Goal: Check status: Check status

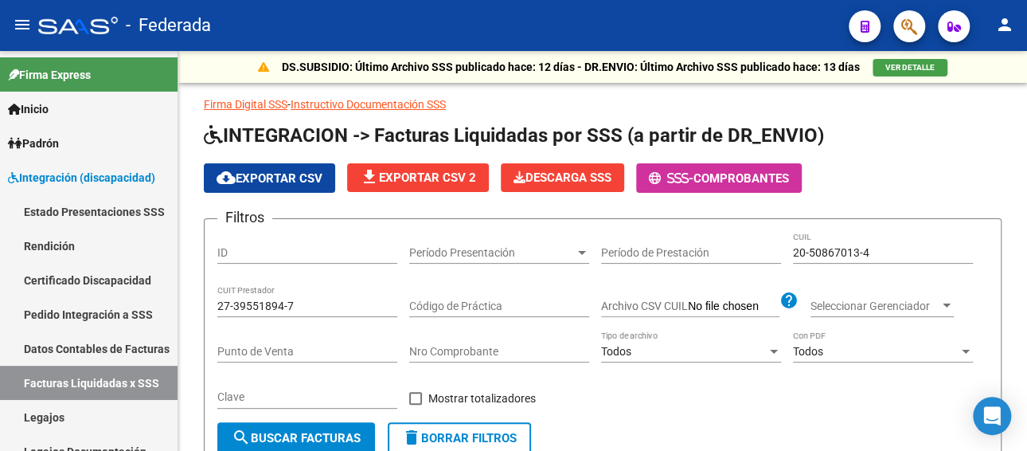
scroll to position [315, 0]
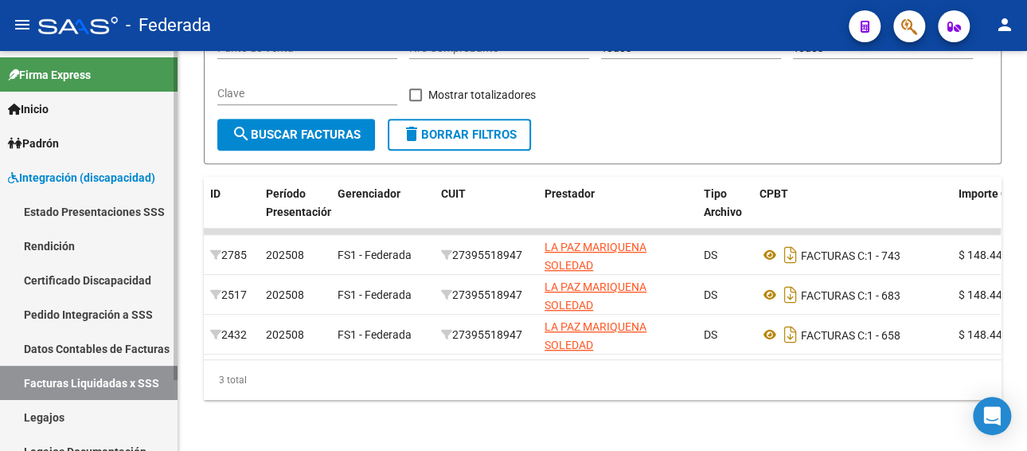
click at [63, 411] on link "Legajos" at bounding box center [89, 417] width 178 height 34
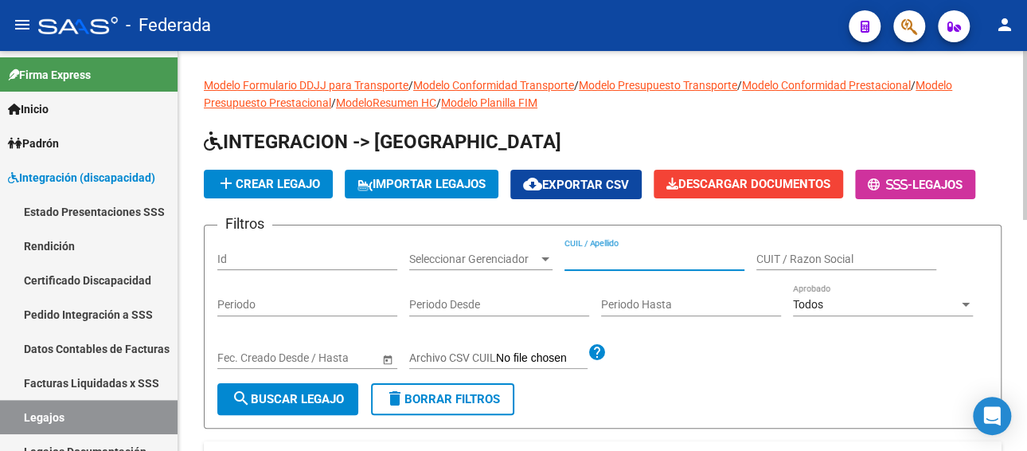
click at [610, 257] on input "CUIL / Apellido" at bounding box center [654, 259] width 180 height 14
paste input "27549890747"
type input "27549890747"
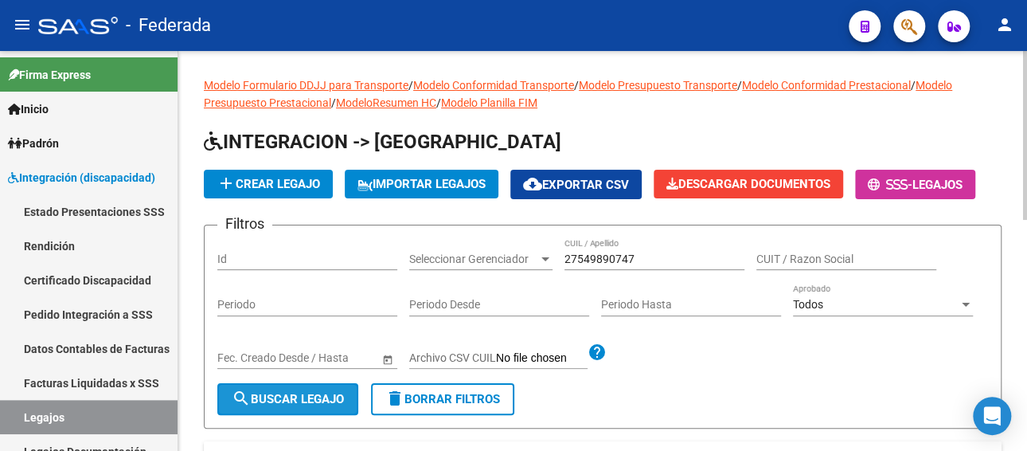
click at [291, 400] on span "search Buscar Legajo" at bounding box center [288, 399] width 112 height 14
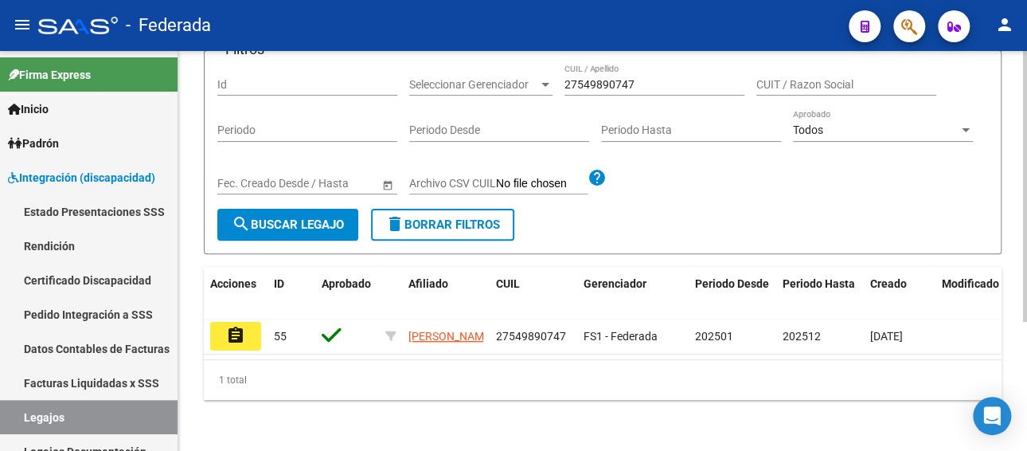
scroll to position [190, 0]
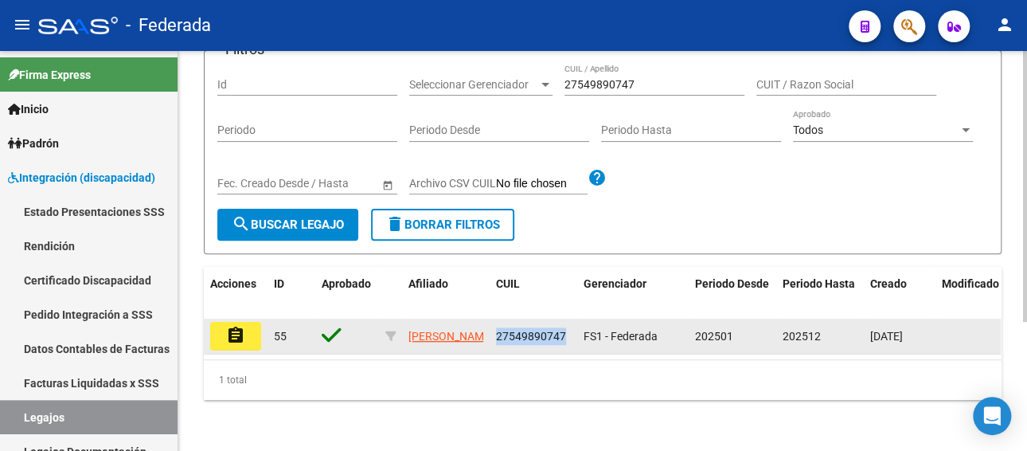
drag, startPoint x: 562, startPoint y: 320, endPoint x: 490, endPoint y: 318, distance: 72.5
click at [490, 318] on datatable-body-cell "27549890747" at bounding box center [534, 335] width 88 height 35
copy span "27549890747"
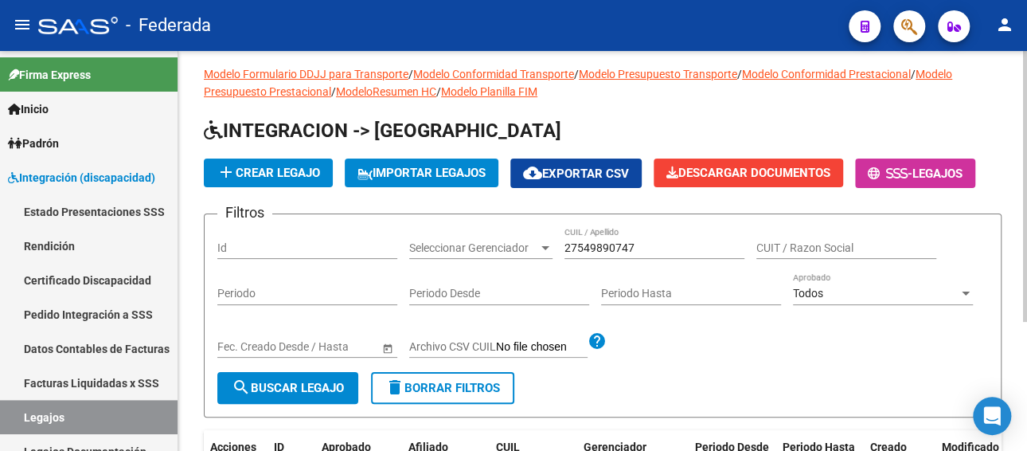
scroll to position [0, 0]
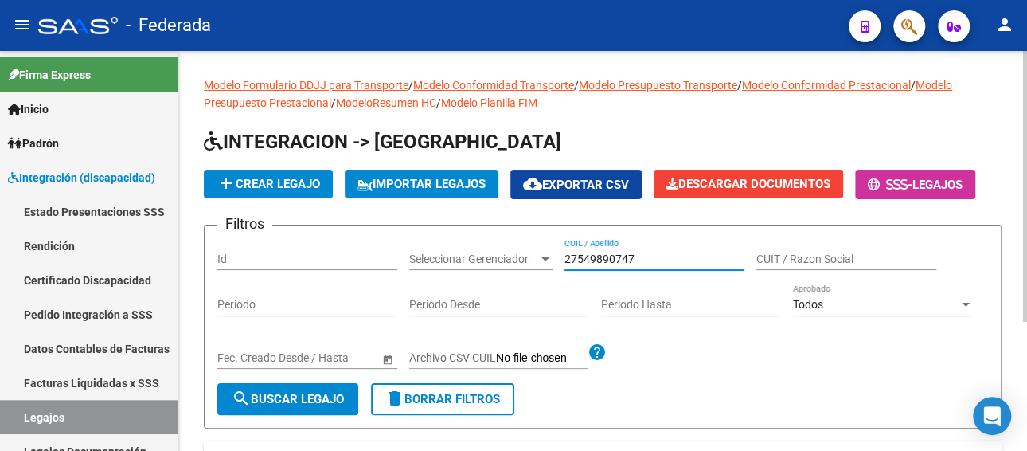
drag, startPoint x: 654, startPoint y: 259, endPoint x: 557, endPoint y: 254, distance: 97.3
click at [557, 254] on div "Filtros Id Seleccionar Gerenciador Seleccionar Gerenciador 27549890747 CUIL / A…" at bounding box center [602, 310] width 771 height 145
click at [834, 258] on input "CUIT / Razon Social" at bounding box center [846, 259] width 180 height 14
paste input "27549890747"
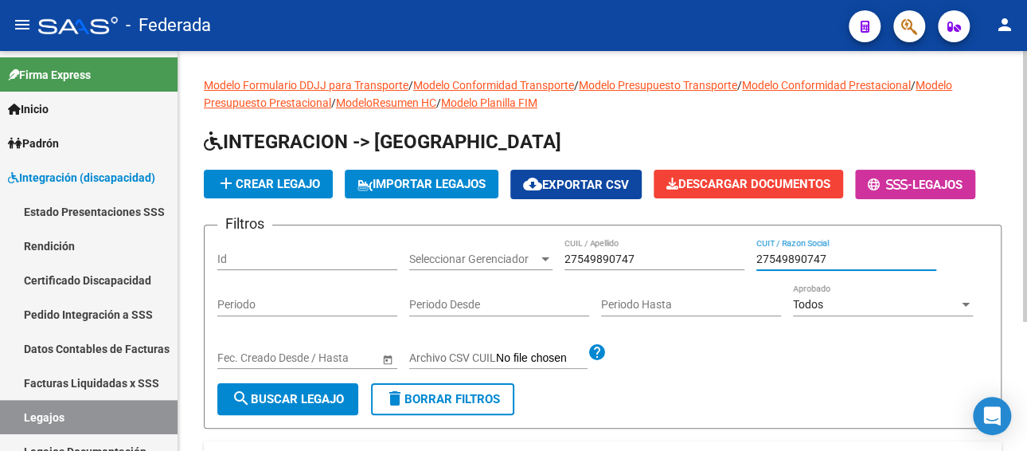
type input "27549890747"
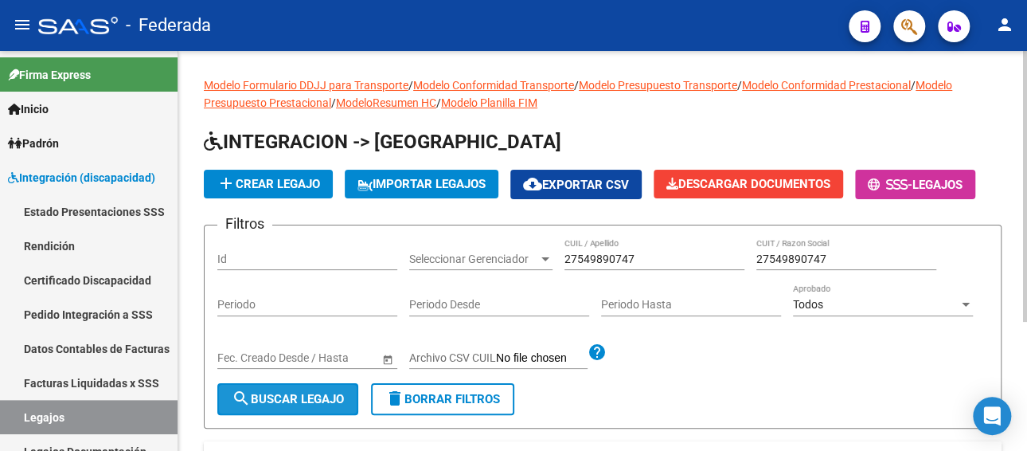
click at [306, 404] on span "search Buscar Legajo" at bounding box center [288, 399] width 112 height 14
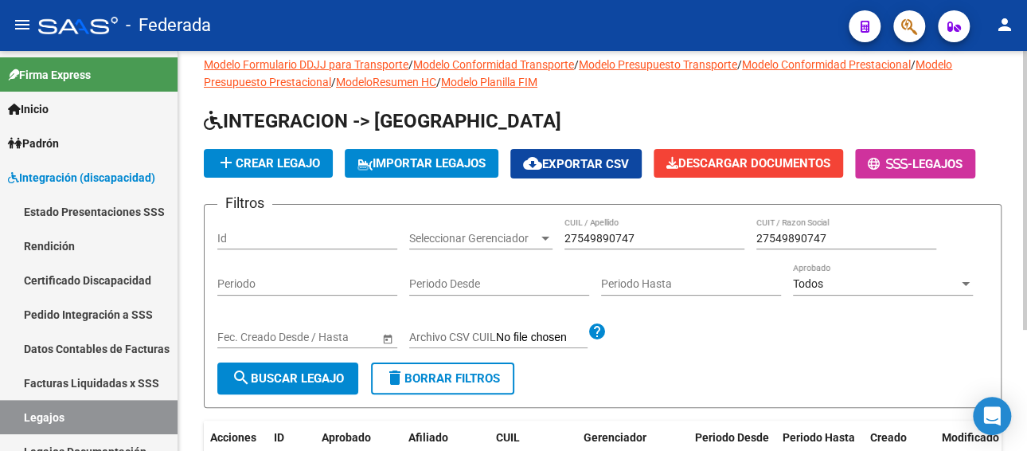
scroll to position [14, 0]
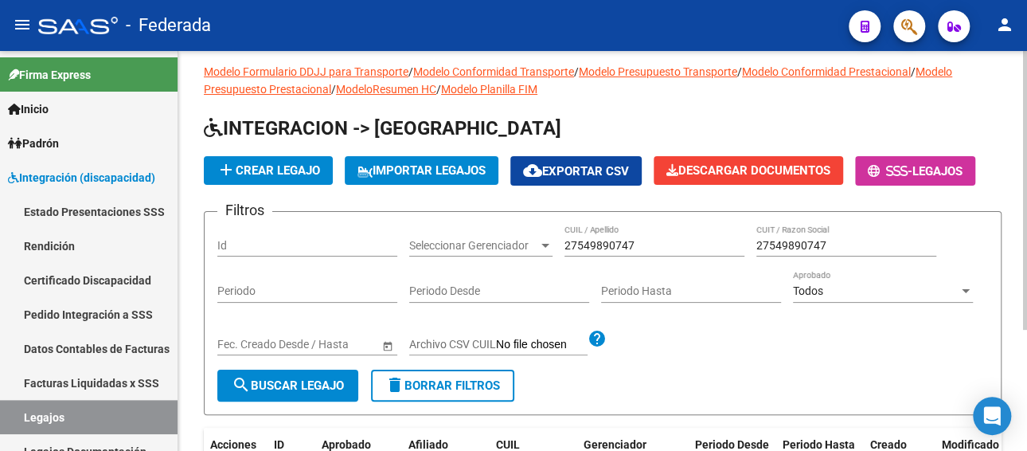
drag, startPoint x: 841, startPoint y: 235, endPoint x: 746, endPoint y: 239, distance: 95.6
click at [746, 239] on div "Filtros Id Seleccionar Gerenciador Seleccionar Gerenciador 27549890747 CUIL / A…" at bounding box center [602, 296] width 771 height 145
drag, startPoint x: 852, startPoint y: 240, endPoint x: 688, endPoint y: 241, distance: 164.0
click at [688, 241] on div "Filtros Id Seleccionar Gerenciador Seleccionar Gerenciador 27549890747 CUIL / A…" at bounding box center [602, 296] width 771 height 145
click at [280, 374] on button "search Buscar Legajo" at bounding box center [287, 385] width 141 height 32
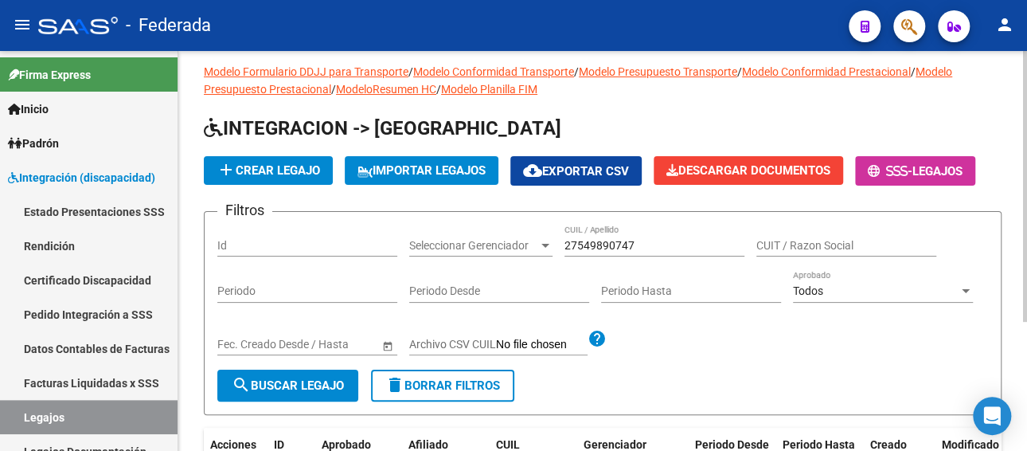
scroll to position [93, 0]
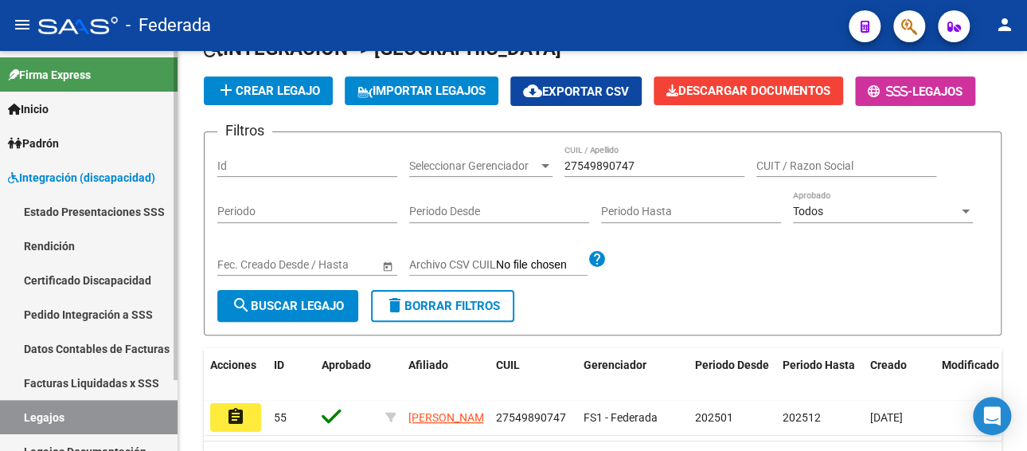
click at [75, 379] on link "Facturas Liquidadas x SSS" at bounding box center [89, 382] width 178 height 34
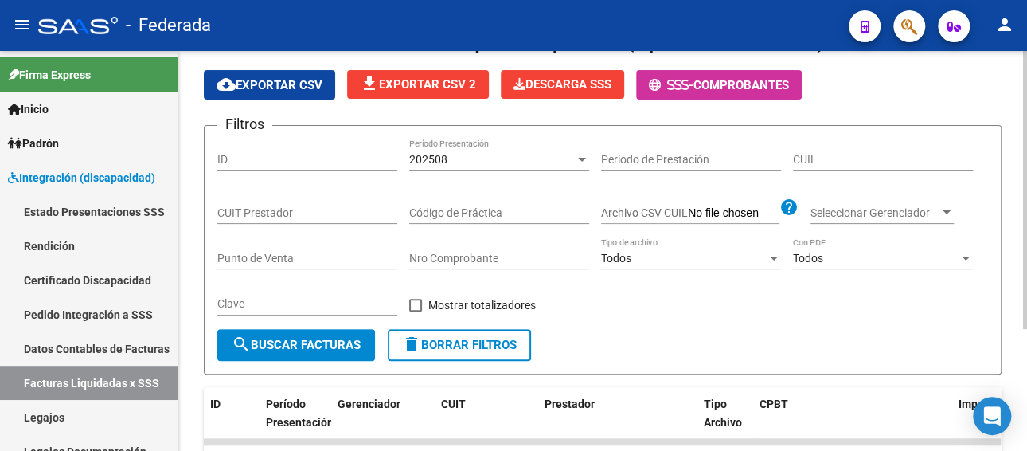
click at [497, 155] on div "202508" at bounding box center [492, 160] width 166 height 14
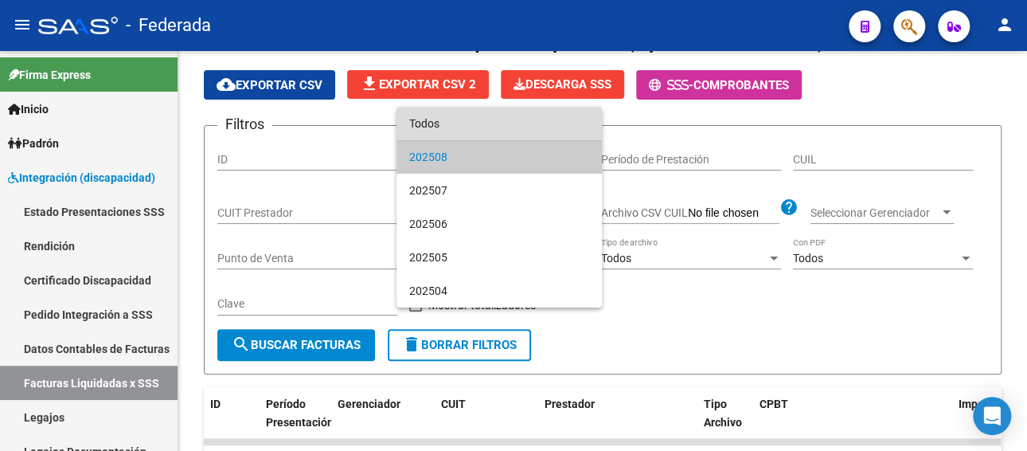
click at [468, 132] on span "Todos" at bounding box center [499, 123] width 180 height 33
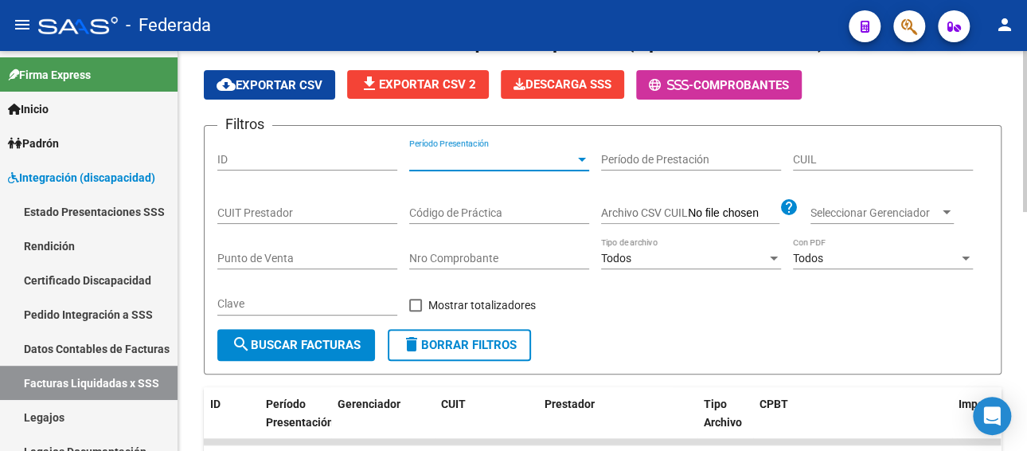
click at [832, 162] on input "CUIL" at bounding box center [883, 160] width 180 height 14
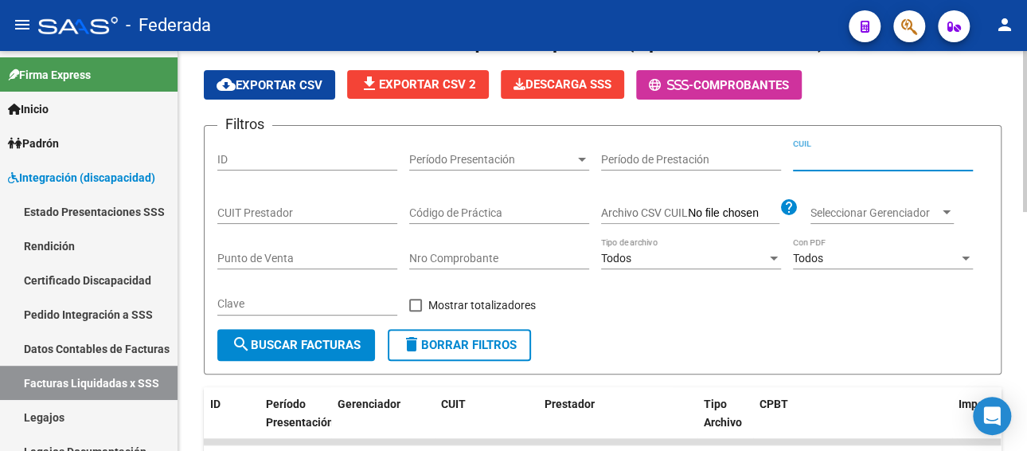
paste input "27-54989074-7"
type input "27-54989074-7"
click at [306, 349] on span "search Buscar Facturas" at bounding box center [296, 344] width 129 height 14
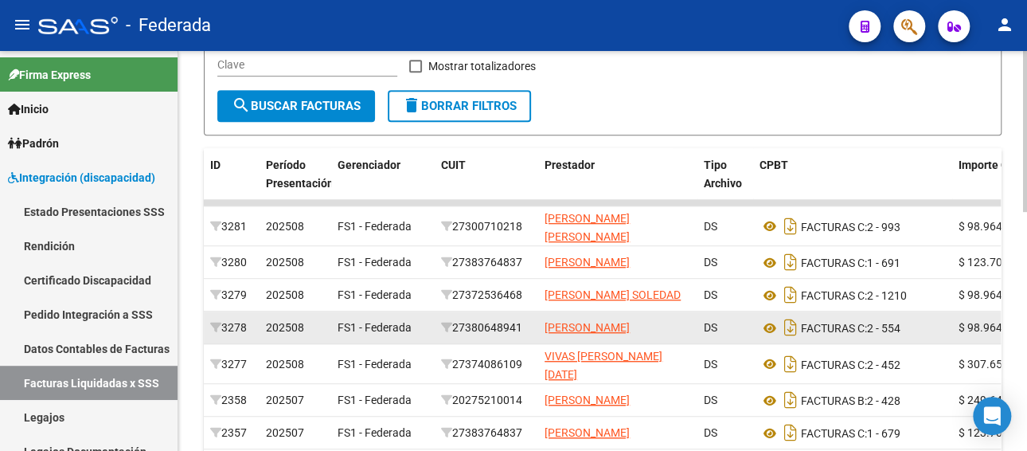
drag, startPoint x: 529, startPoint y: 341, endPoint x: 460, endPoint y: 344, distance: 69.3
click at [460, 337] on div "27380648941" at bounding box center [486, 327] width 91 height 18
copy div "27380648941"
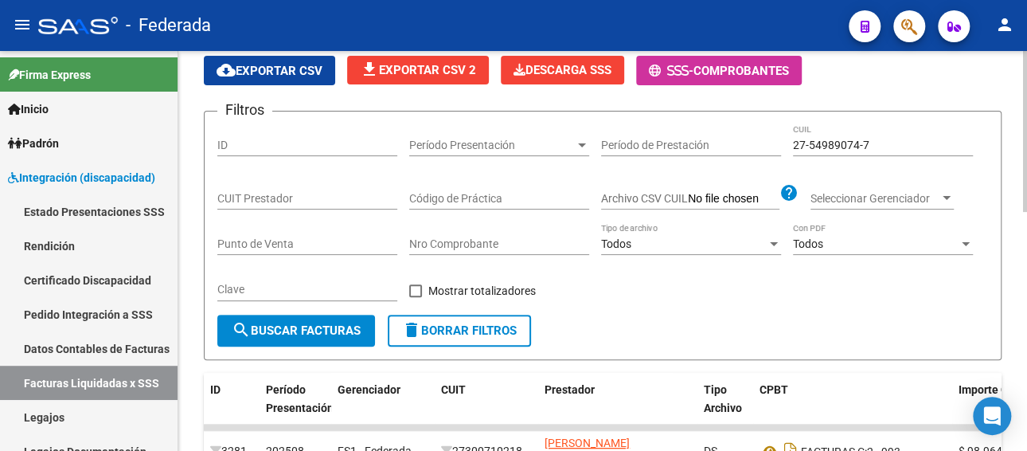
scroll to position [93, 0]
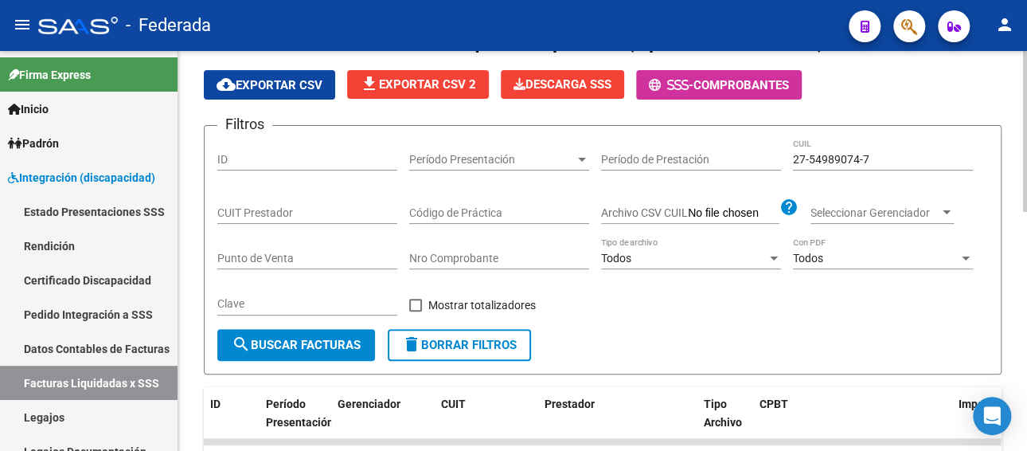
click at [293, 207] on input "CUIT Prestador" at bounding box center [307, 213] width 180 height 14
paste input "27-38064894-1"
type input "27-38064894-1"
click at [301, 352] on button "search Buscar Facturas" at bounding box center [296, 345] width 158 height 32
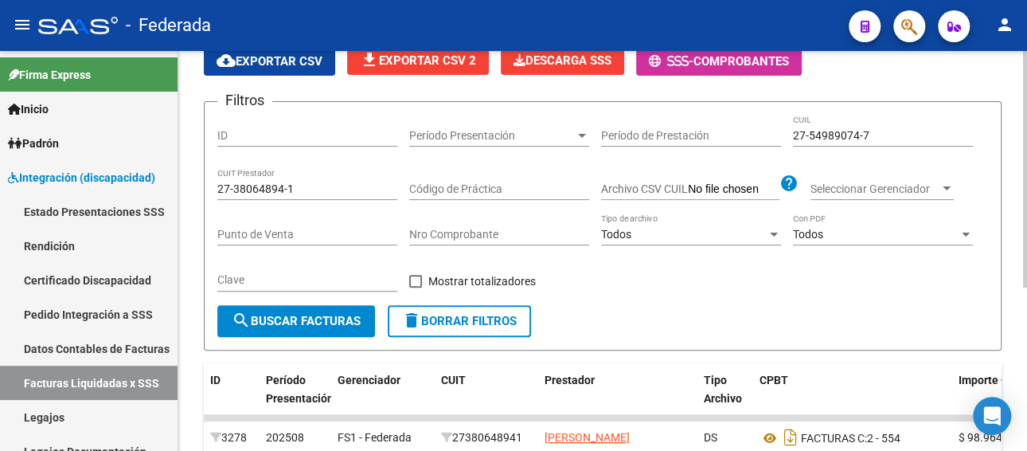
scroll to position [116, 0]
drag, startPoint x: 884, startPoint y: 131, endPoint x: 757, endPoint y: 132, distance: 127.4
click at [758, 131] on div "Filtros ID Período Presentación Período Presentación Período de Prestación 27-5…" at bounding box center [602, 210] width 771 height 190
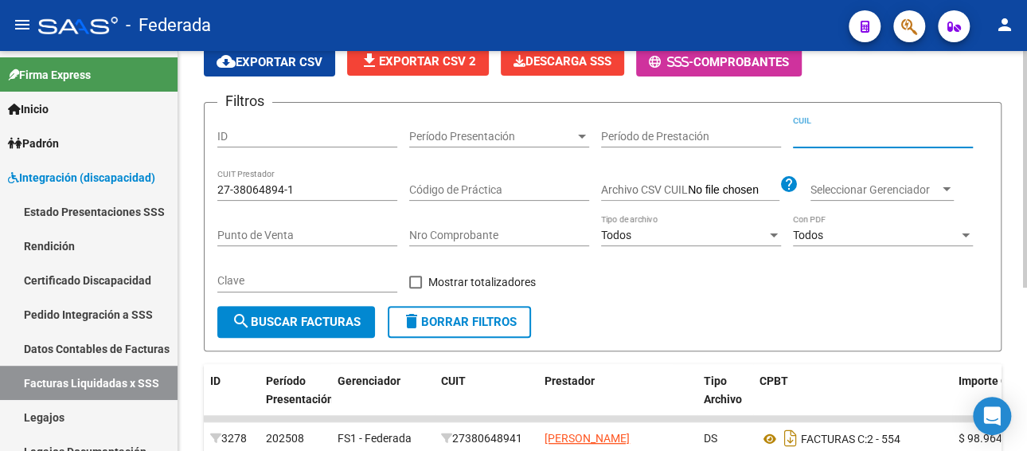
click at [311, 329] on button "search Buscar Facturas" at bounding box center [296, 322] width 158 height 32
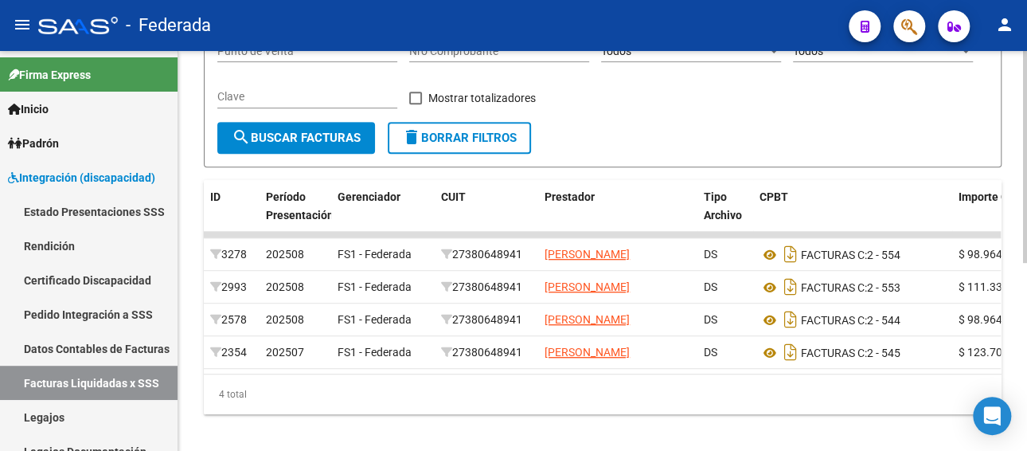
scroll to position [355, 0]
